Goal: Task Accomplishment & Management: Manage account settings

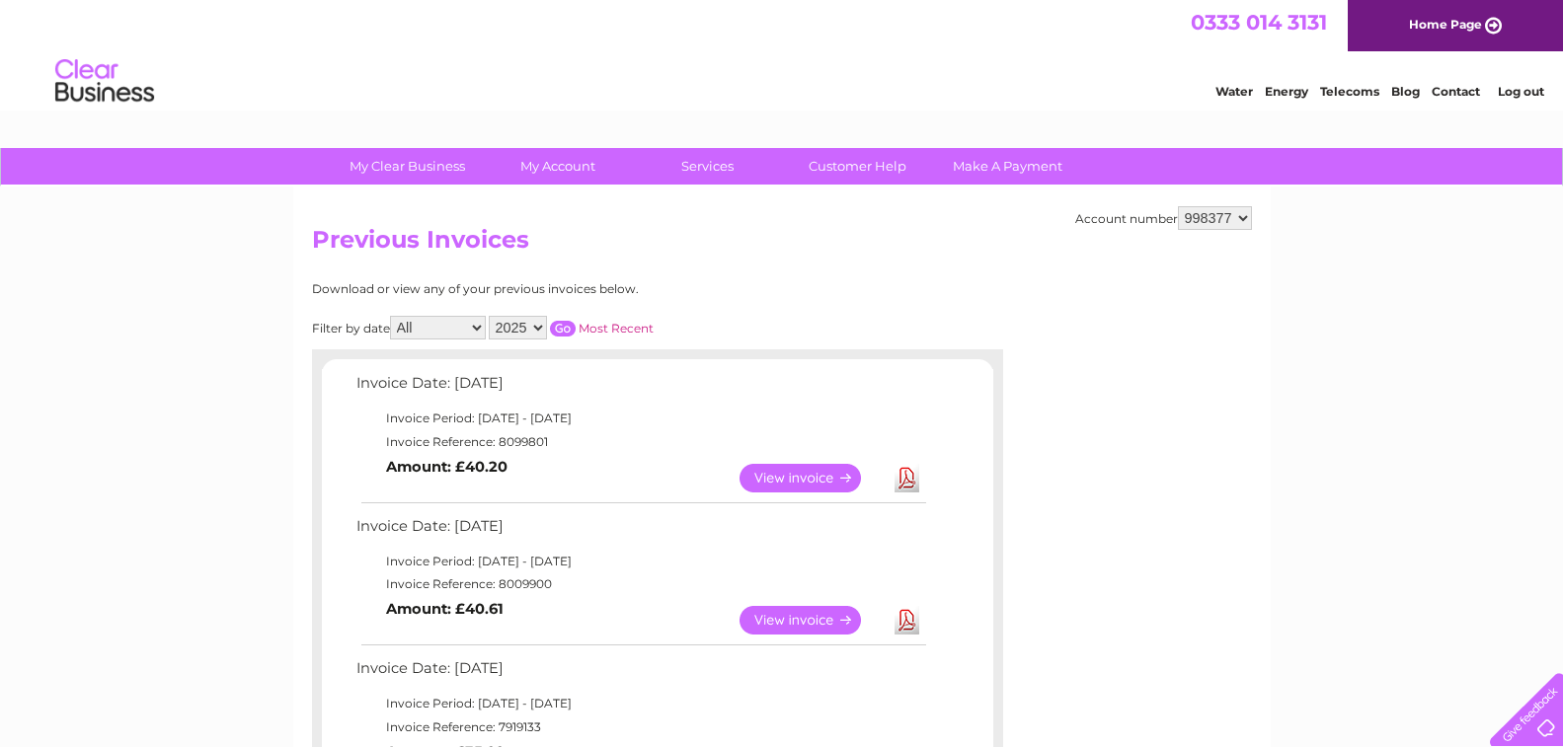
click at [799, 476] on link "View" at bounding box center [812, 478] width 145 height 29
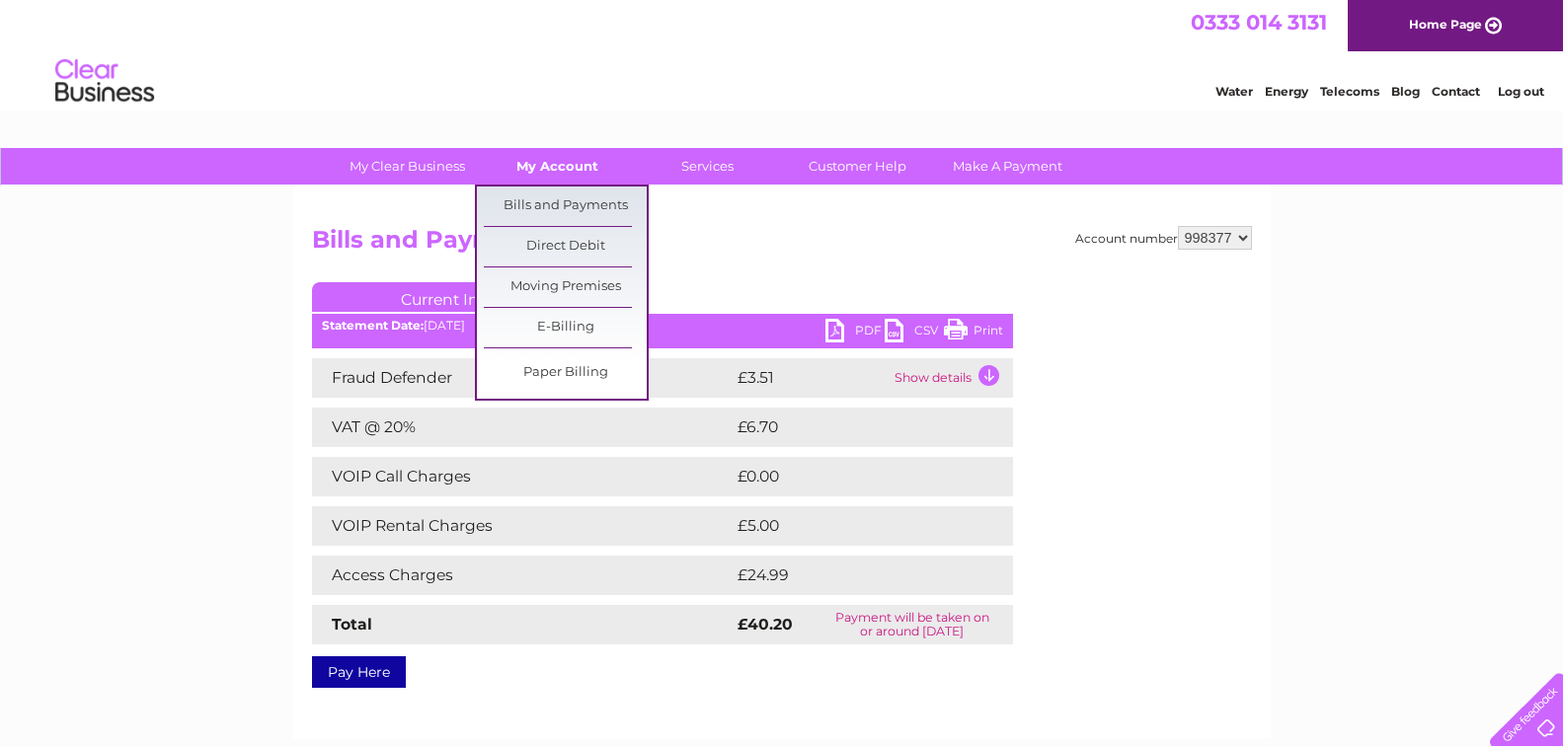
click at [561, 165] on link "My Account" at bounding box center [557, 166] width 163 height 37
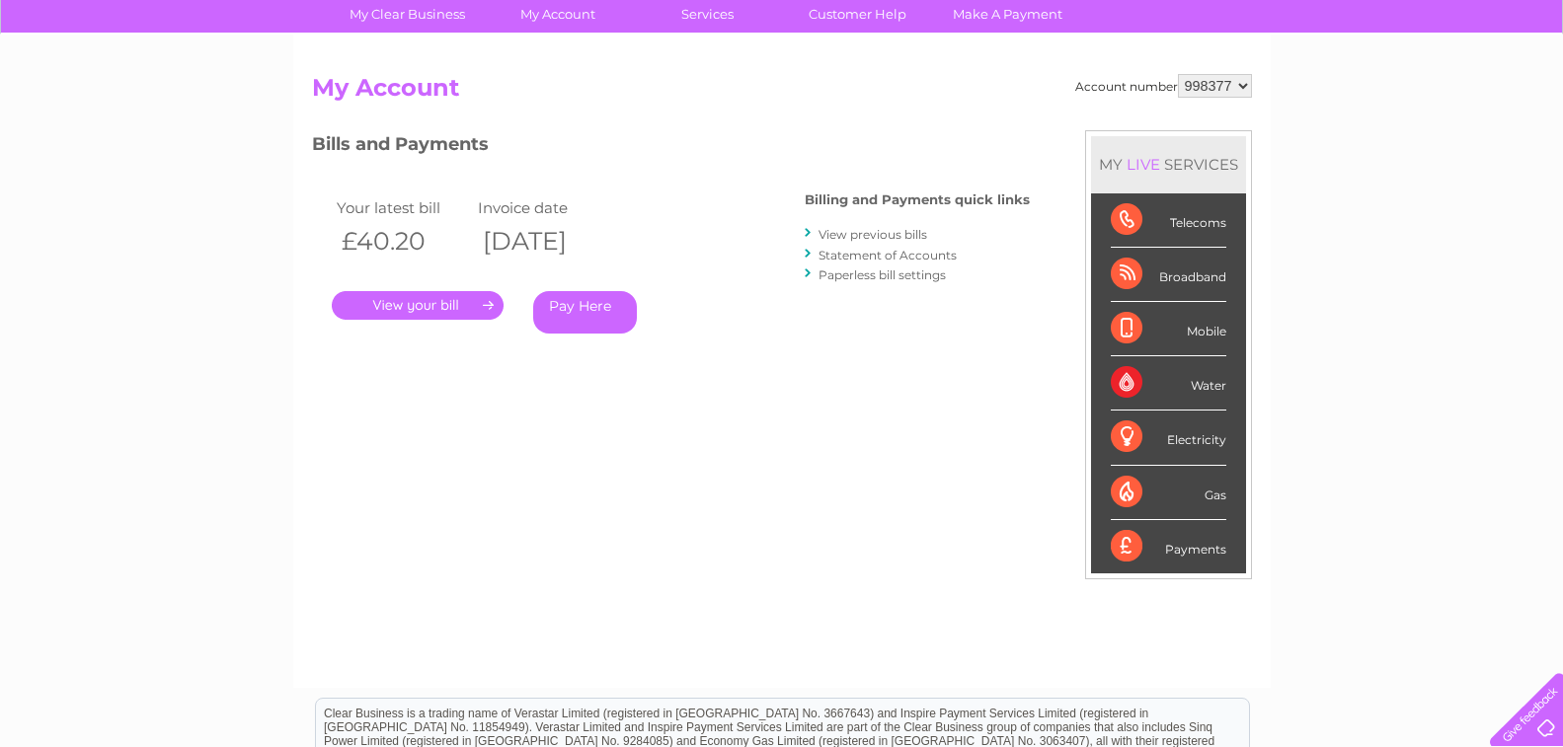
scroll to position [149, 0]
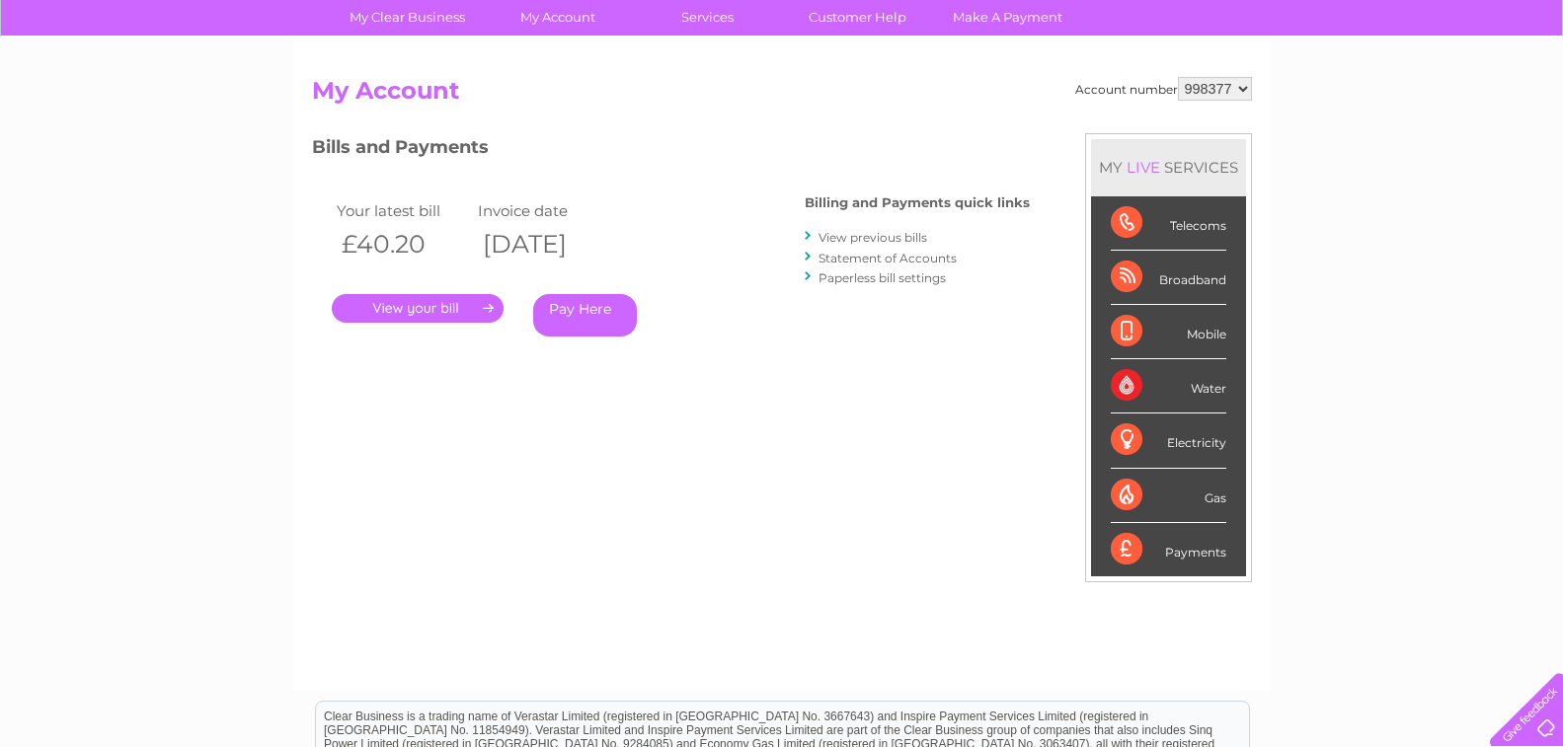
click at [423, 301] on link "." at bounding box center [418, 308] width 172 height 29
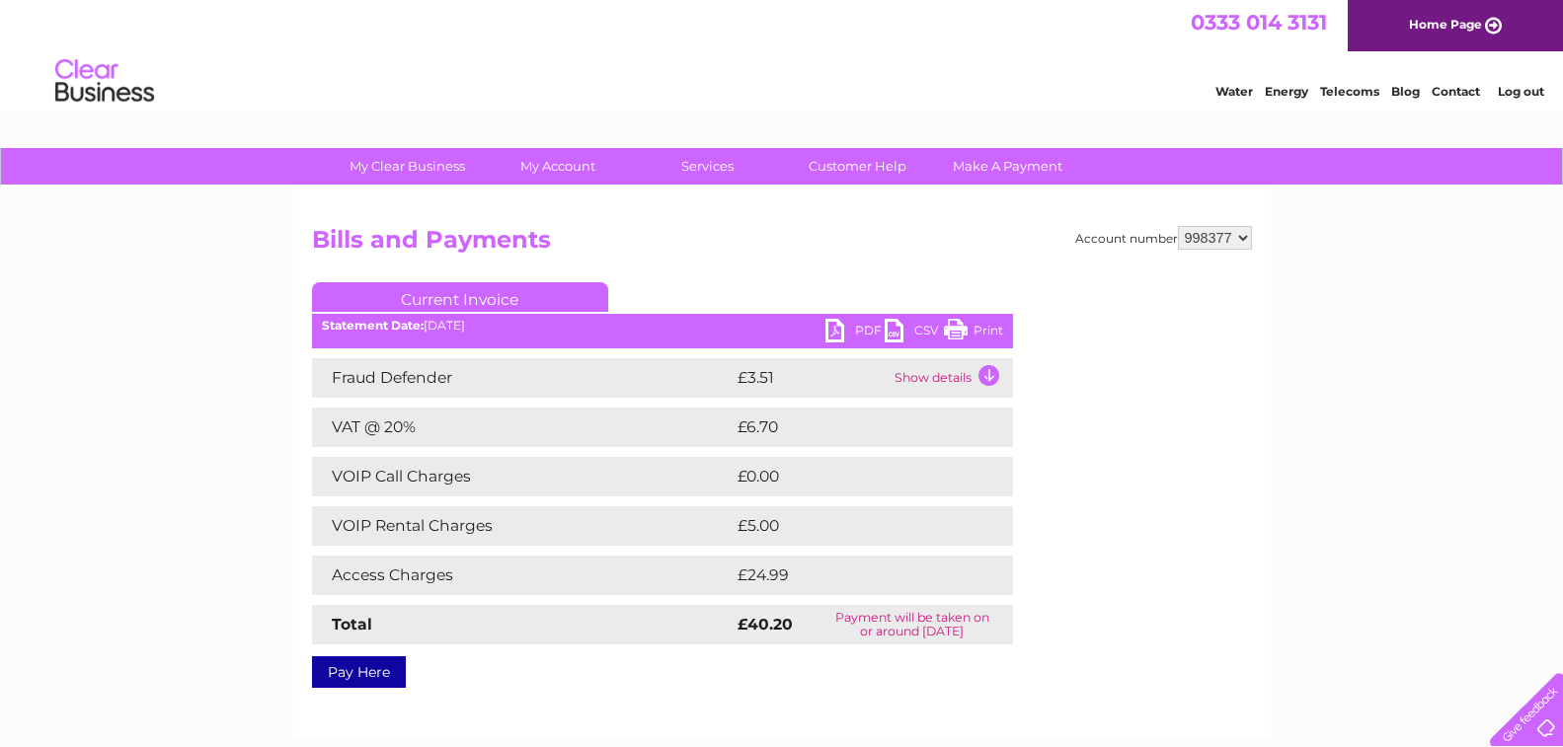
click at [987, 374] on td "Show details" at bounding box center [951, 377] width 123 height 39
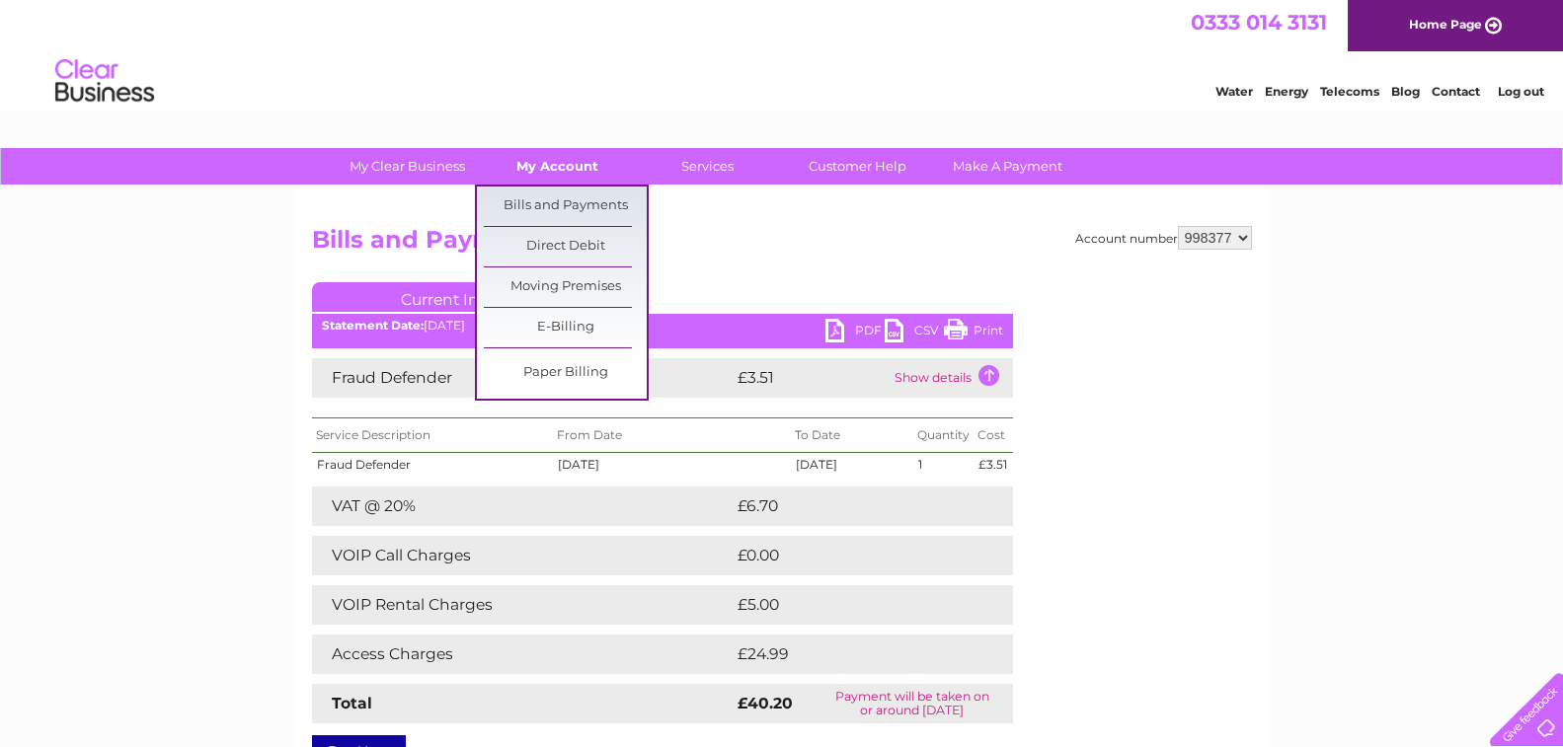
click at [559, 168] on link "My Account" at bounding box center [557, 166] width 163 height 37
click at [566, 244] on link "Direct Debit" at bounding box center [565, 246] width 163 height 39
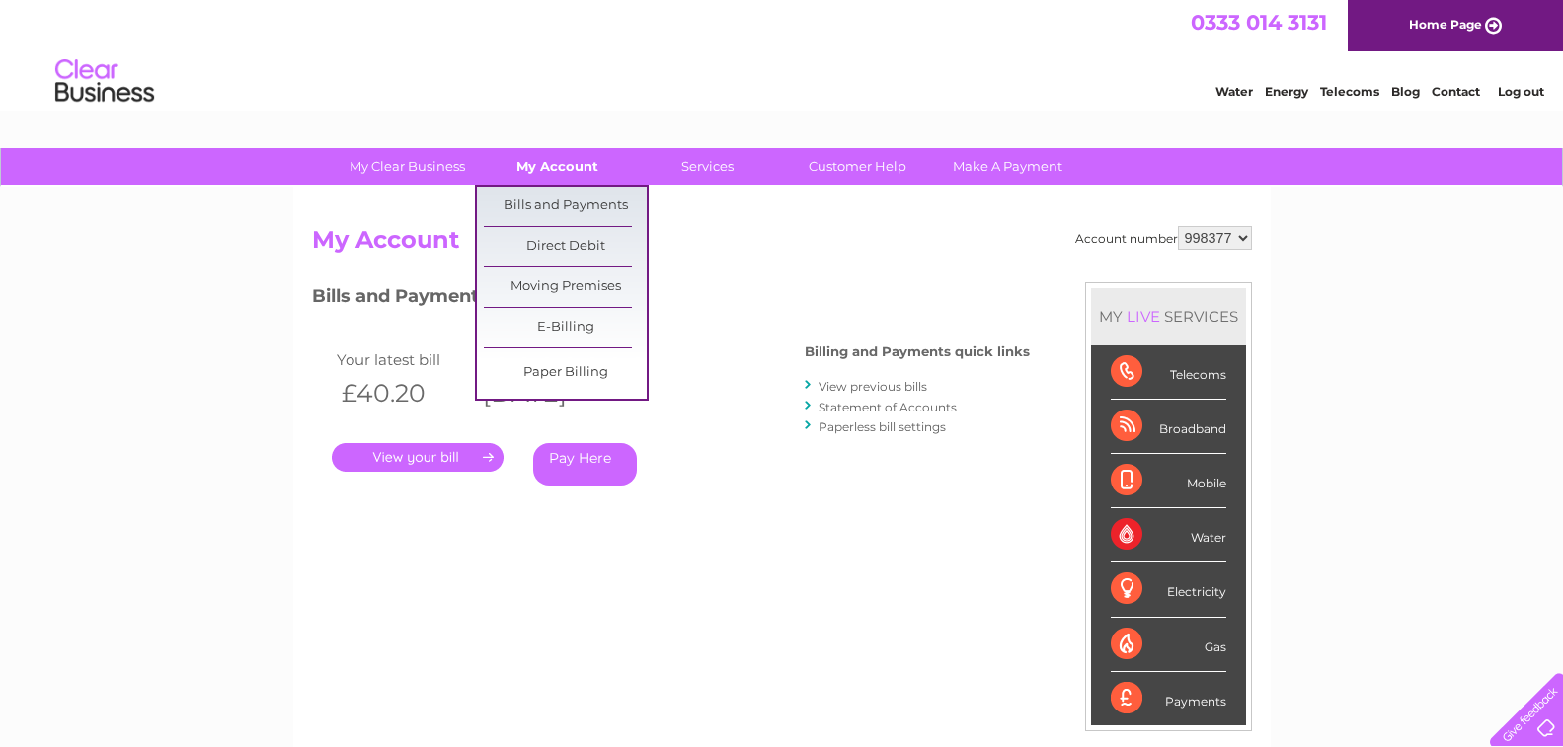
click at [580, 167] on link "My Account" at bounding box center [557, 166] width 163 height 37
click at [561, 250] on link "Direct Debit" at bounding box center [565, 246] width 163 height 39
